Goal: Information Seeking & Learning: Learn about a topic

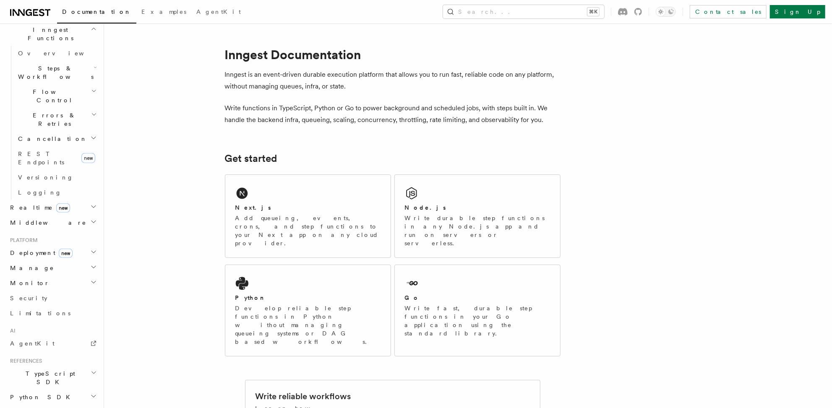
scroll to position [280, 0]
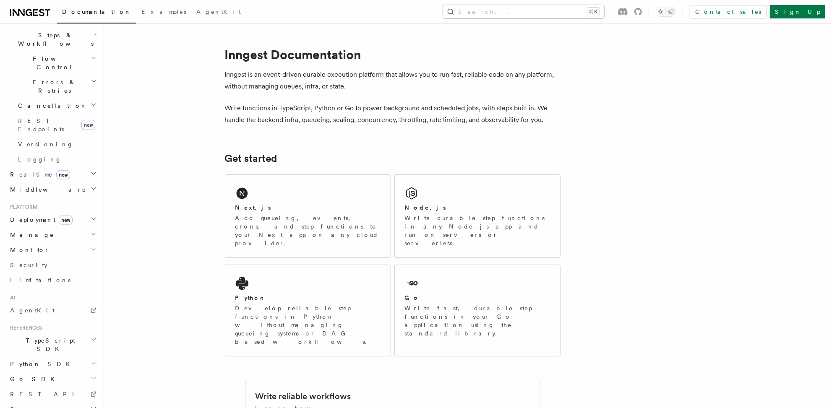
click at [428, 6] on button "Search... ⌘K" at bounding box center [523, 11] width 161 height 13
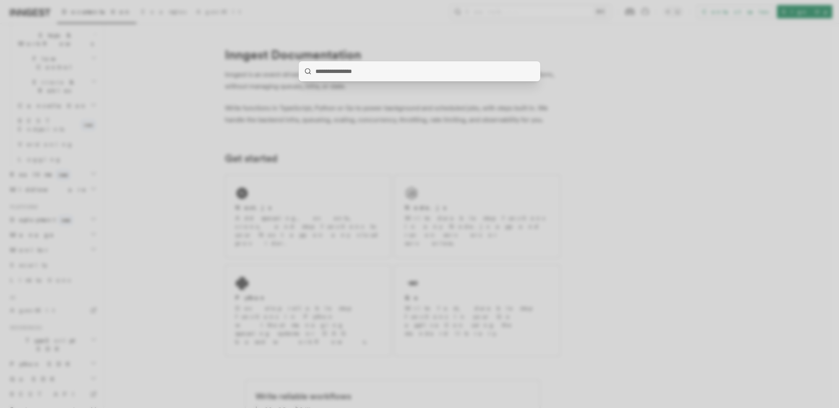
type input "**********"
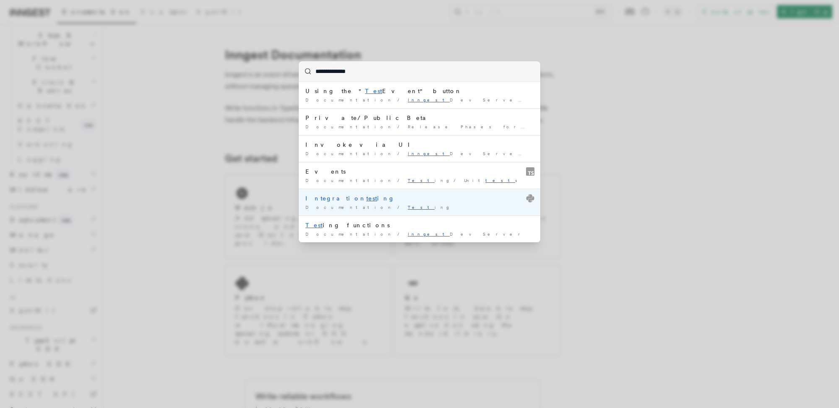
click at [365, 201] on div "Integration test ing" at bounding box center [420, 198] width 228 height 8
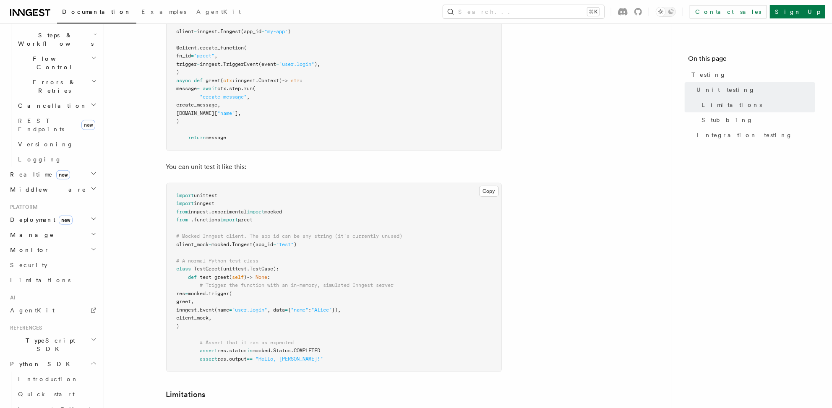
scroll to position [227, 0]
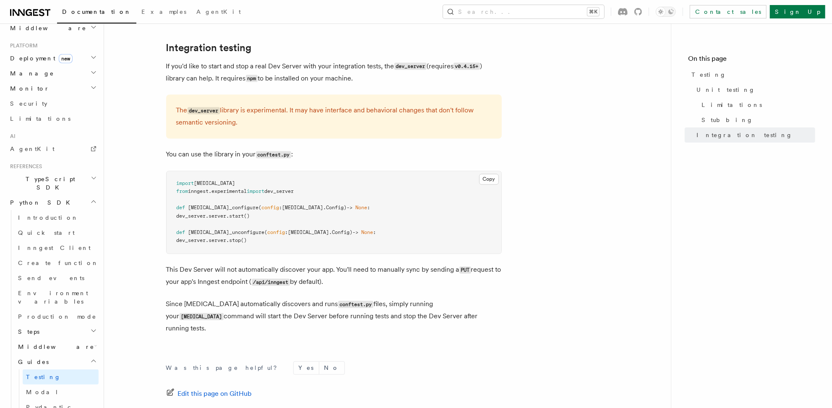
scroll to position [491, 0]
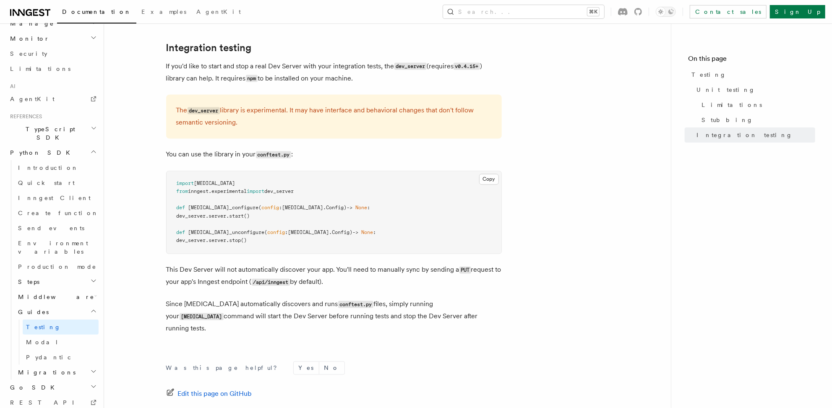
click at [91, 125] on icon "button" at bounding box center [94, 128] width 6 height 7
click at [47, 384] on link "Testing" at bounding box center [57, 391] width 84 height 15
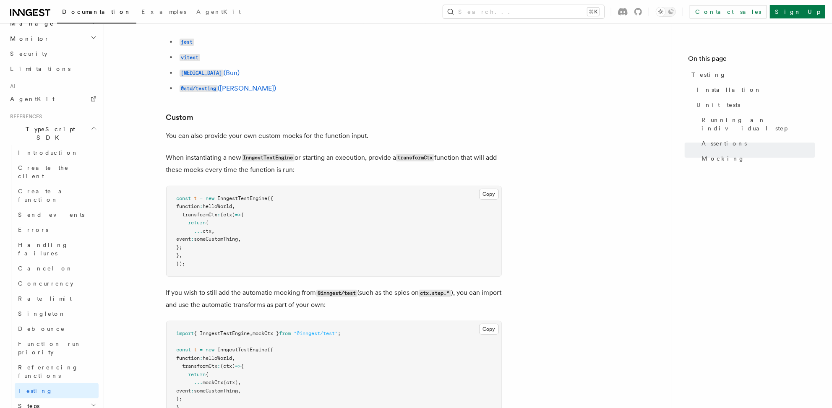
scroll to position [2875, 0]
